Goal: Information Seeking & Learning: Check status

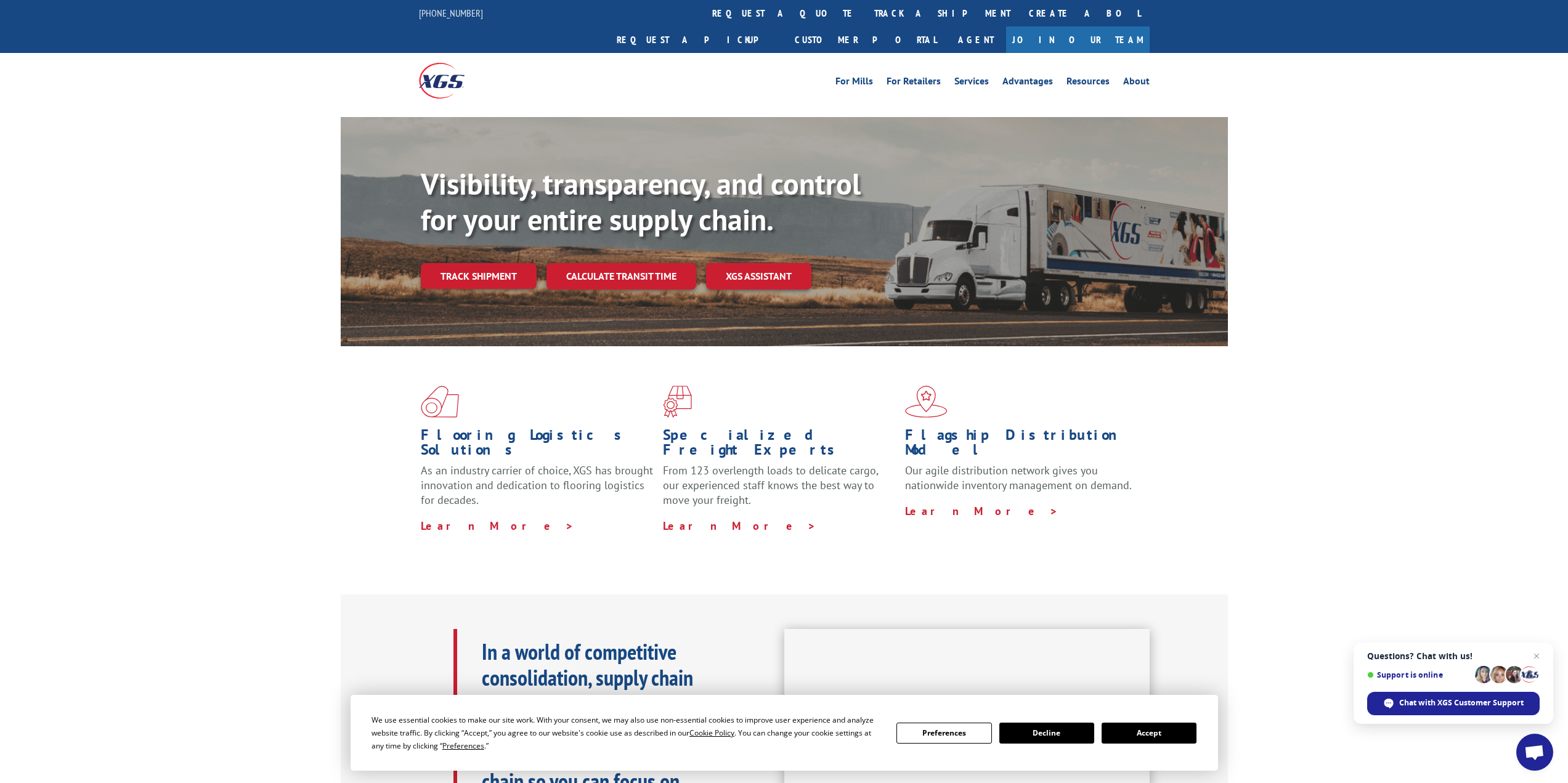
drag, startPoint x: 732, startPoint y: 13, endPoint x: 723, endPoint y: 21, distance: 12.0
click at [865, 13] on link "track a shipment" at bounding box center [943, 13] width 154 height 27
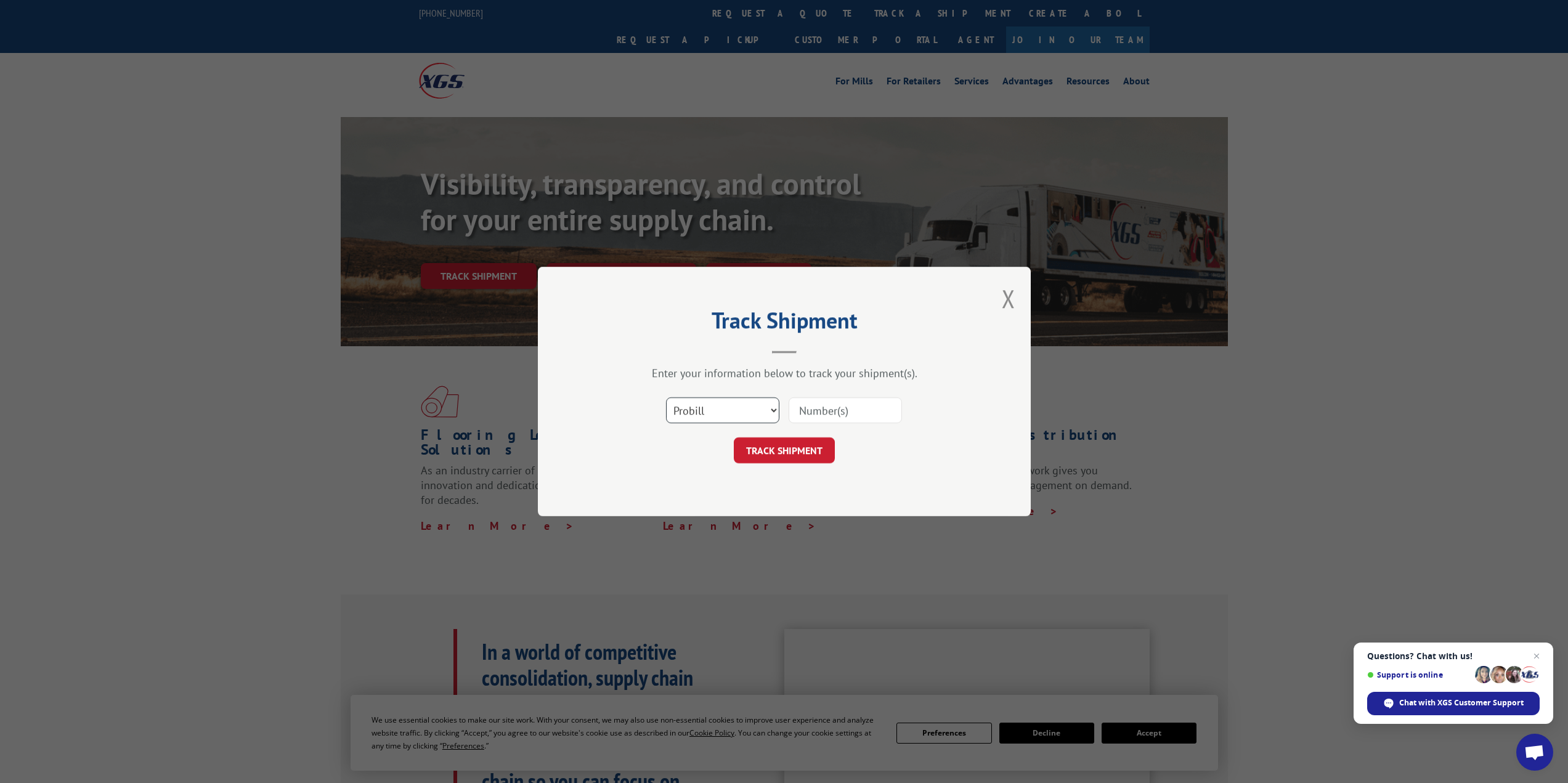
click at [715, 418] on select "Select category... Probill BOL PO" at bounding box center [723, 409] width 114 height 26
select select "po"
click at [666, 397] on select "Select category... Probill BOL PO" at bounding box center [723, 409] width 114 height 26
click at [1006, 302] on button "Close modal" at bounding box center [1008, 298] width 13 height 32
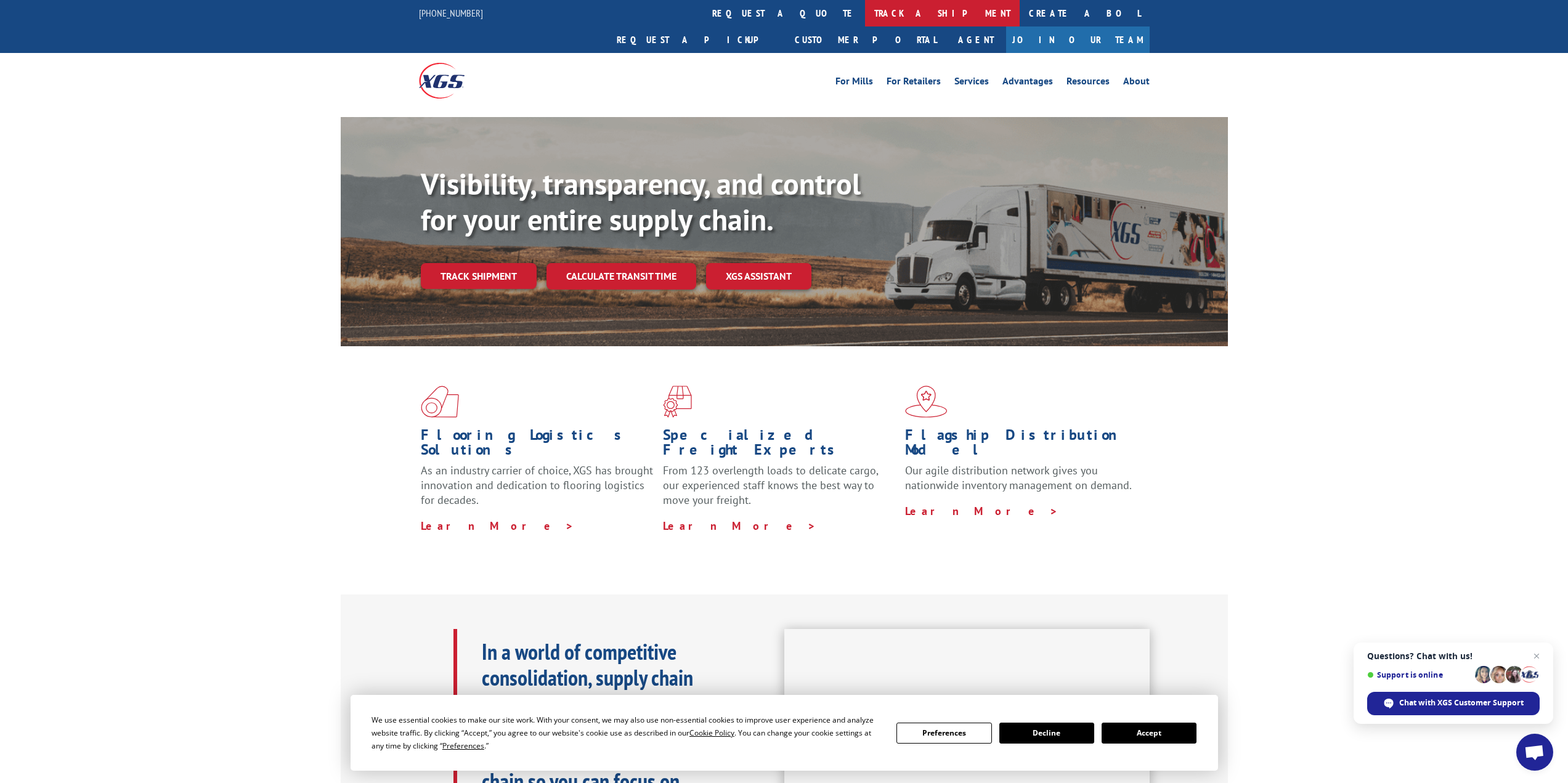
click at [865, 13] on link "track a shipment" at bounding box center [943, 13] width 154 height 27
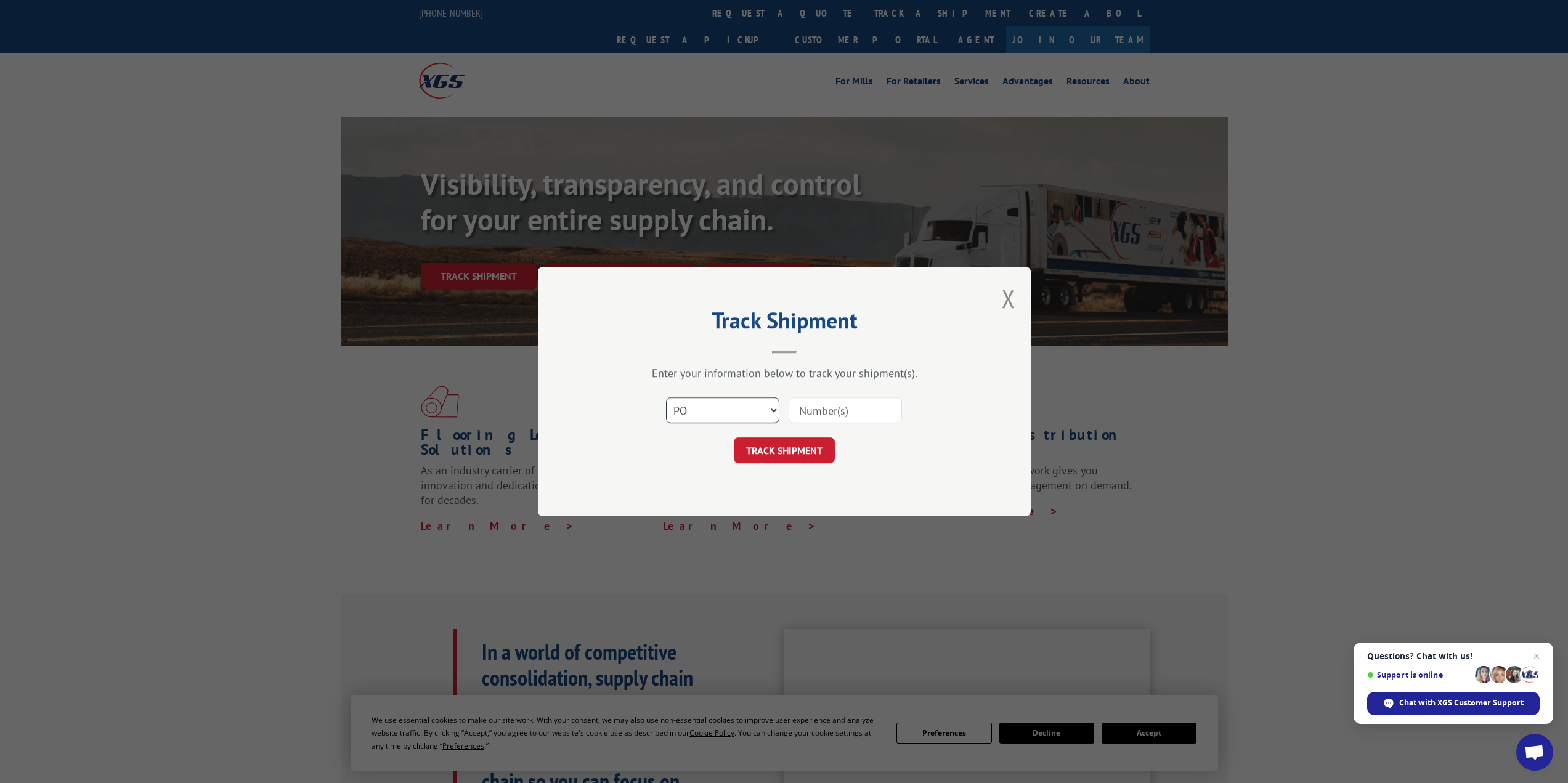
drag, startPoint x: 703, startPoint y: 399, endPoint x: 705, endPoint y: 409, distance: 10.2
click at [703, 399] on select "Select category... Probill BOL PO" at bounding box center [723, 409] width 114 height 26
click at [837, 407] on input at bounding box center [845, 409] width 114 height 26
type input "b1505714"
click at [765, 448] on button "TRACK SHIPMENT" at bounding box center [785, 450] width 101 height 26
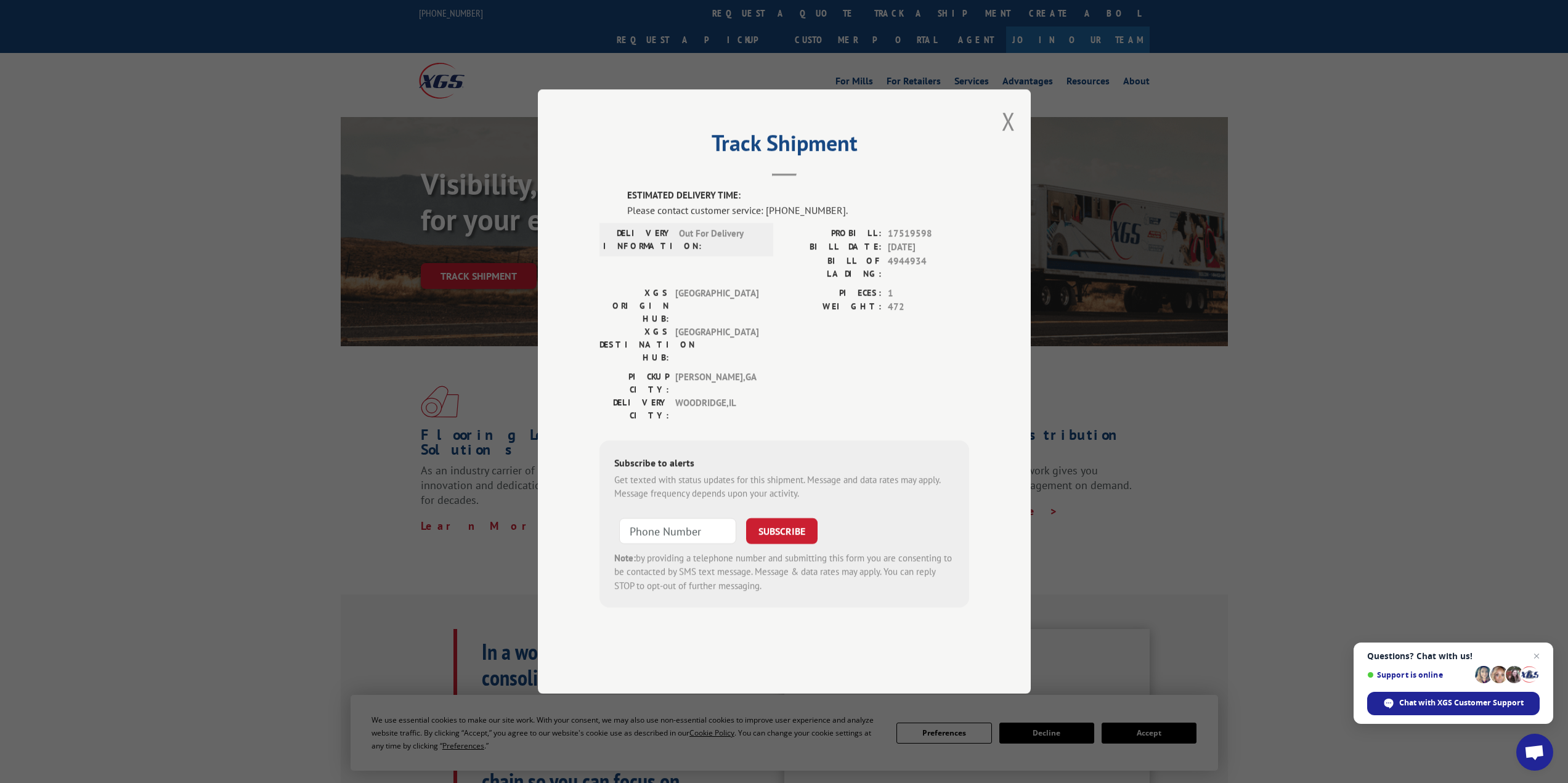
click at [911, 241] on span "17519598" at bounding box center [929, 233] width 81 height 14
copy span "17519598"
drag, startPoint x: 1012, startPoint y: 155, endPoint x: 1052, endPoint y: 144, distance: 41.5
click at [1013, 137] on button "Close modal" at bounding box center [1008, 120] width 13 height 32
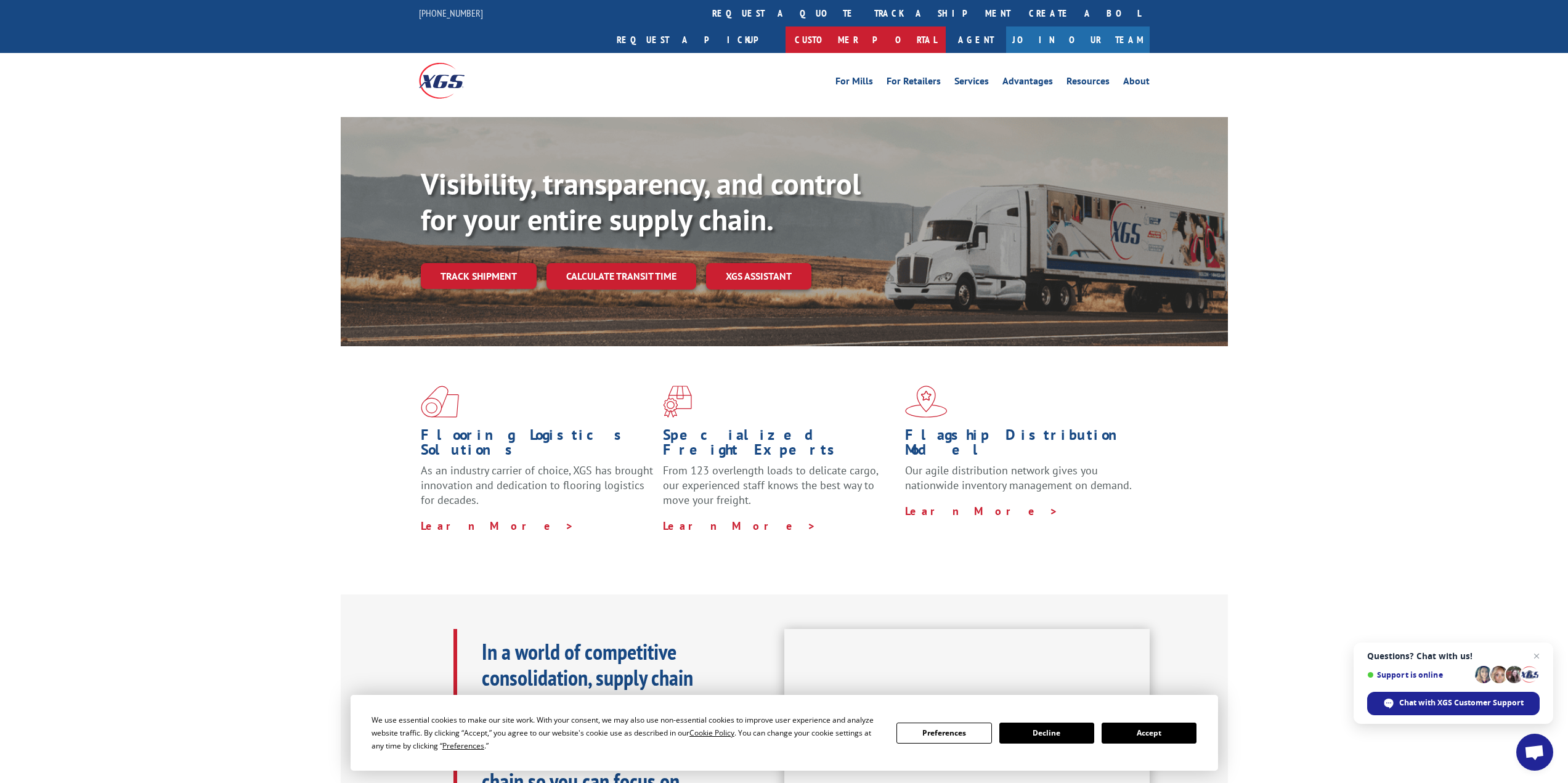
click at [946, 27] on link "Customer Portal" at bounding box center [865, 40] width 160 height 27
